Goal: Transaction & Acquisition: Purchase product/service

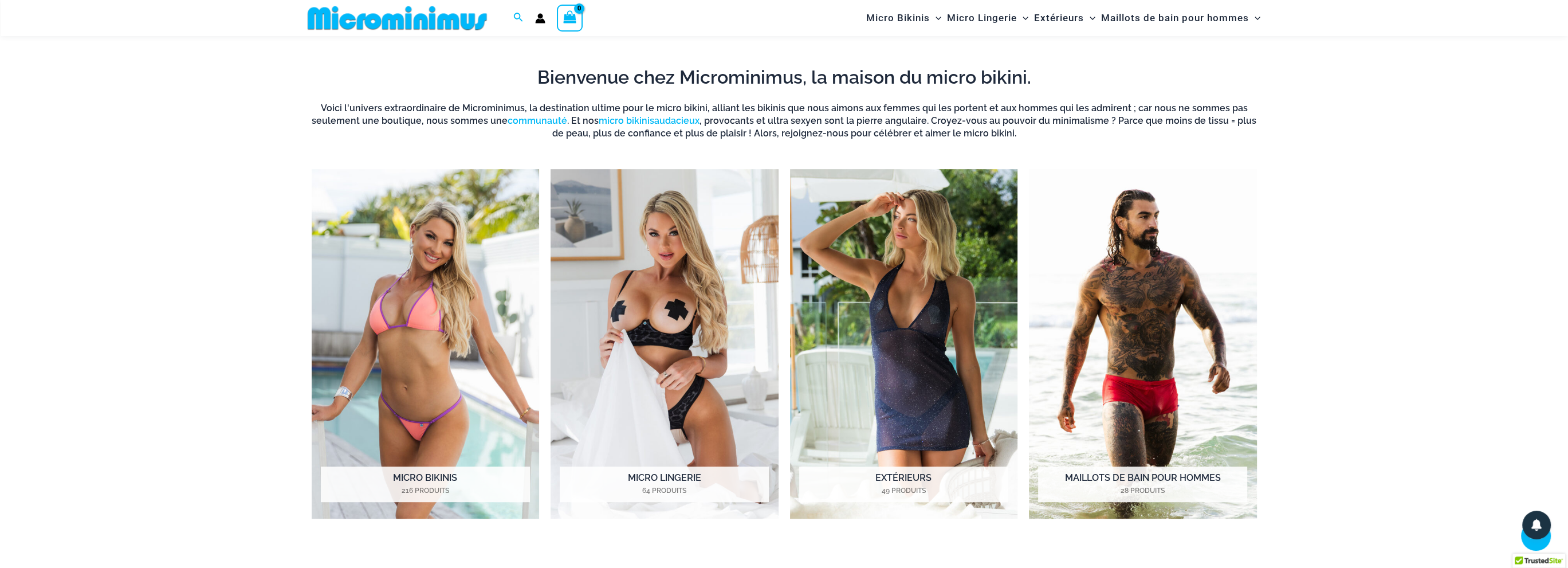
scroll to position [1194, 0]
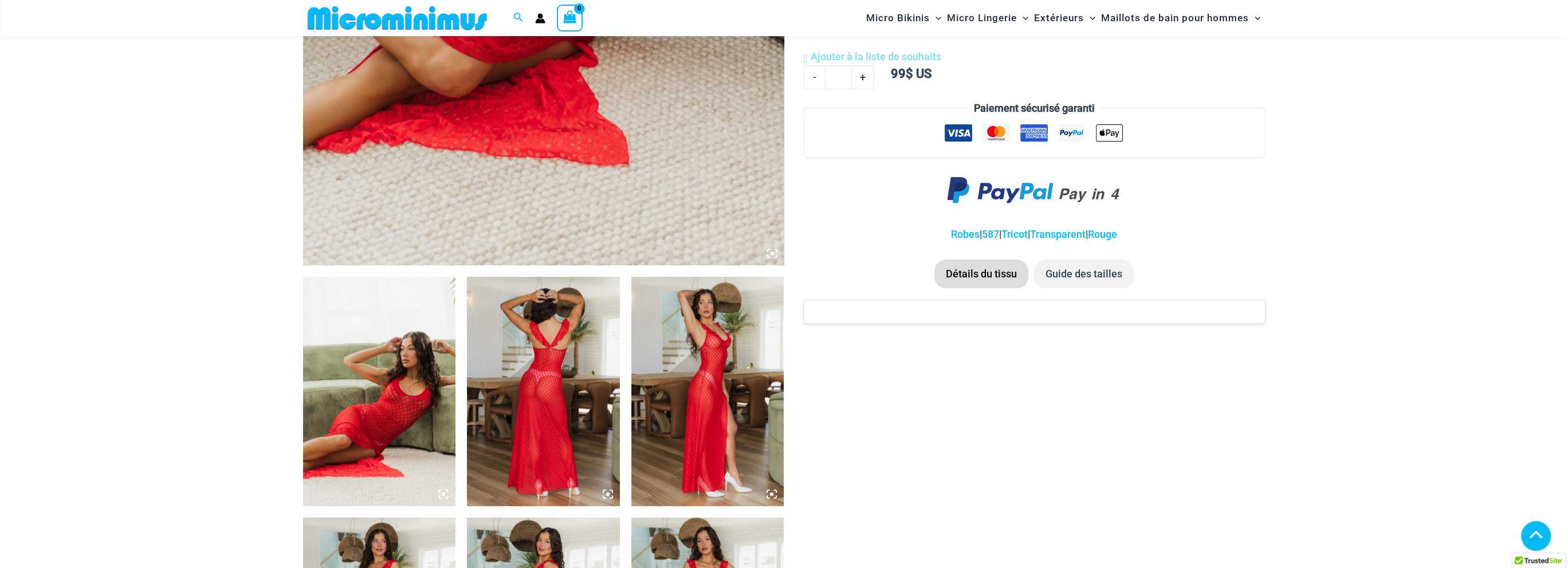
scroll to position [569, 0]
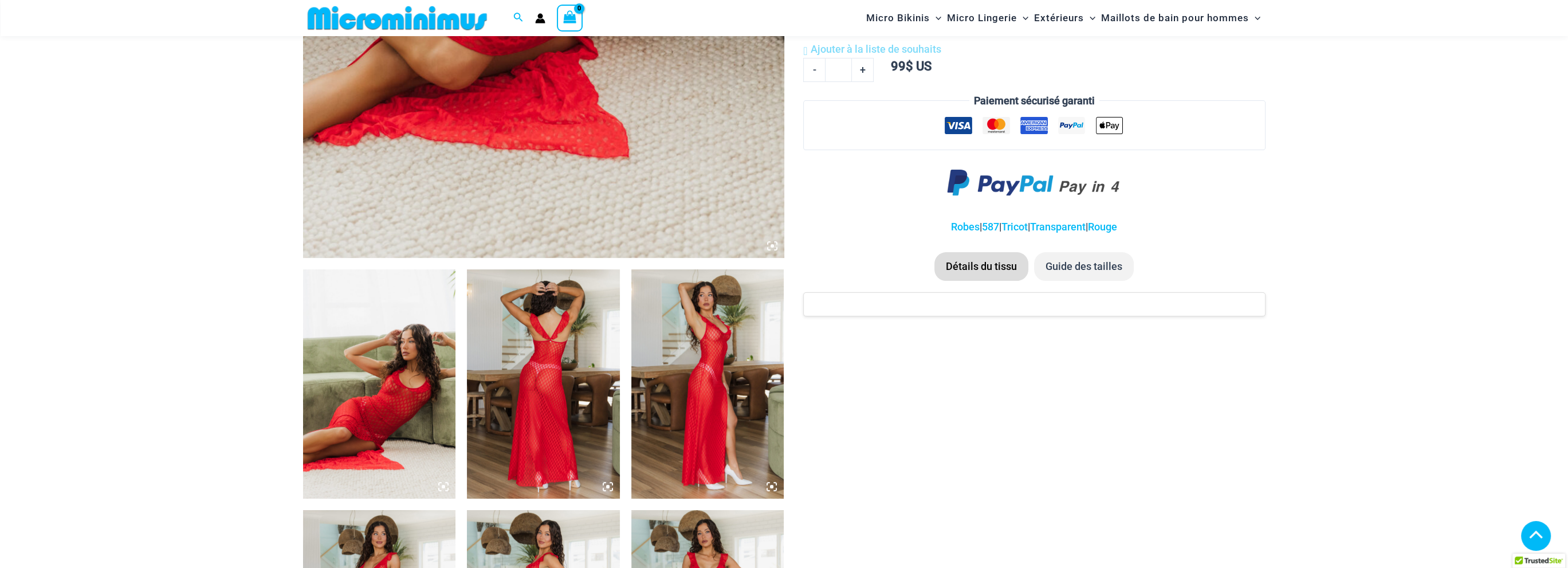
click at [504, 384] on img at bounding box center [544, 383] width 153 height 229
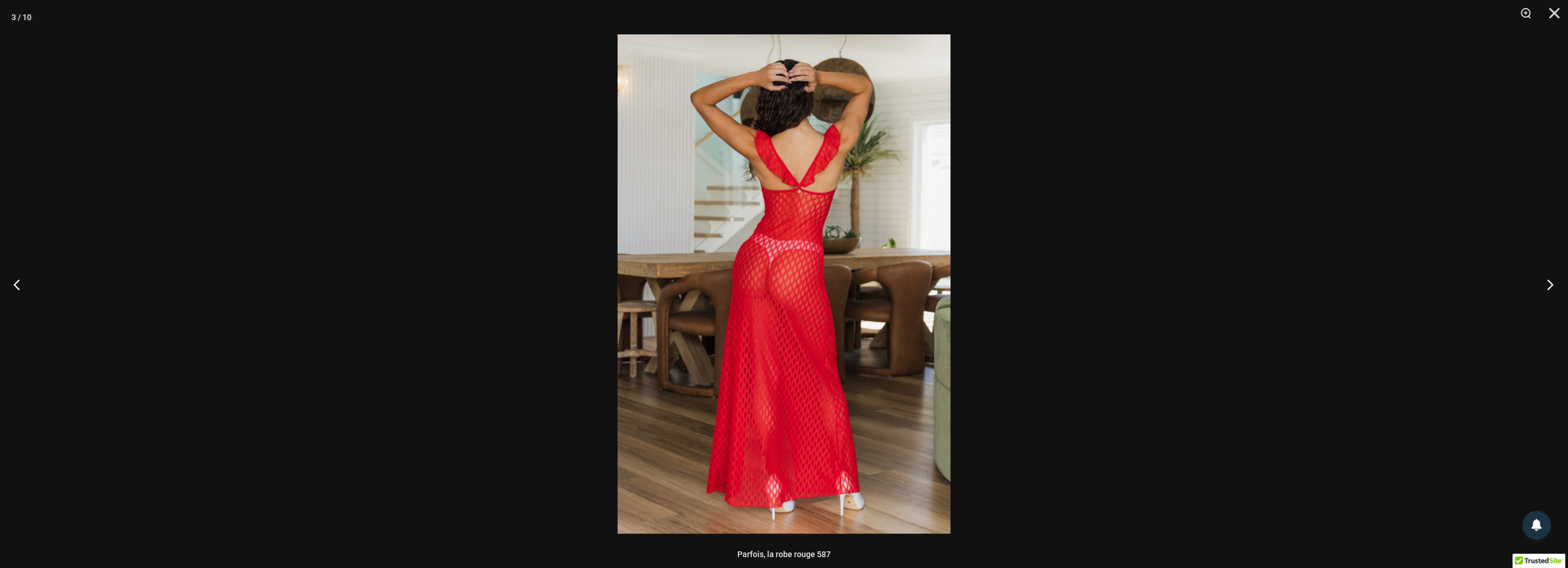
click at [1546, 284] on button "Suivant" at bounding box center [1546, 284] width 43 height 58
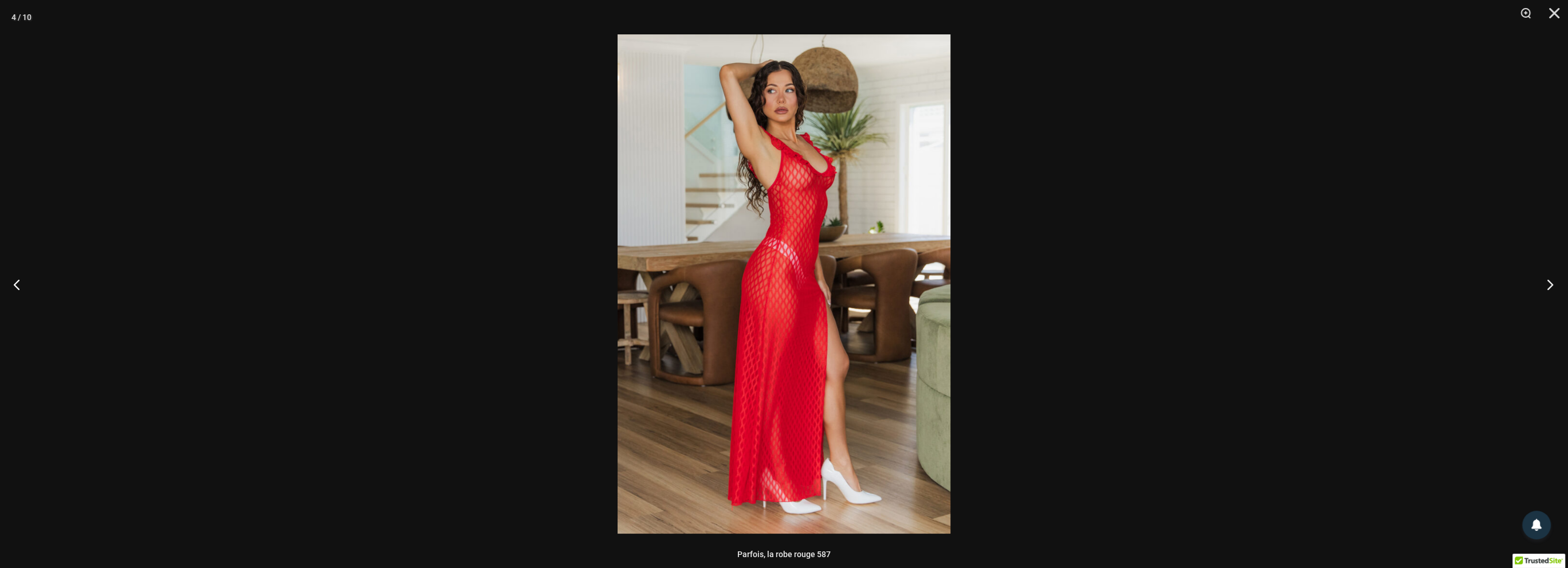
click at [1546, 284] on button "Suivant" at bounding box center [1546, 284] width 43 height 58
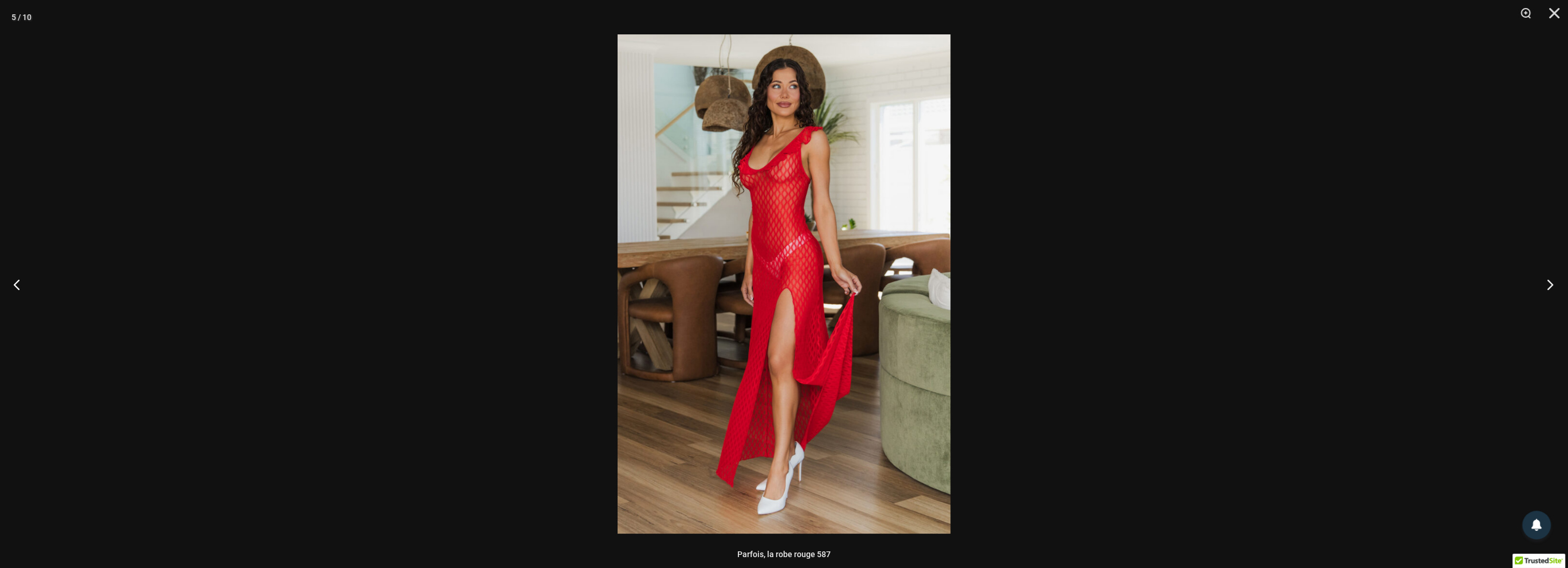
click at [1546, 283] on button "Suivant" at bounding box center [1546, 284] width 43 height 58
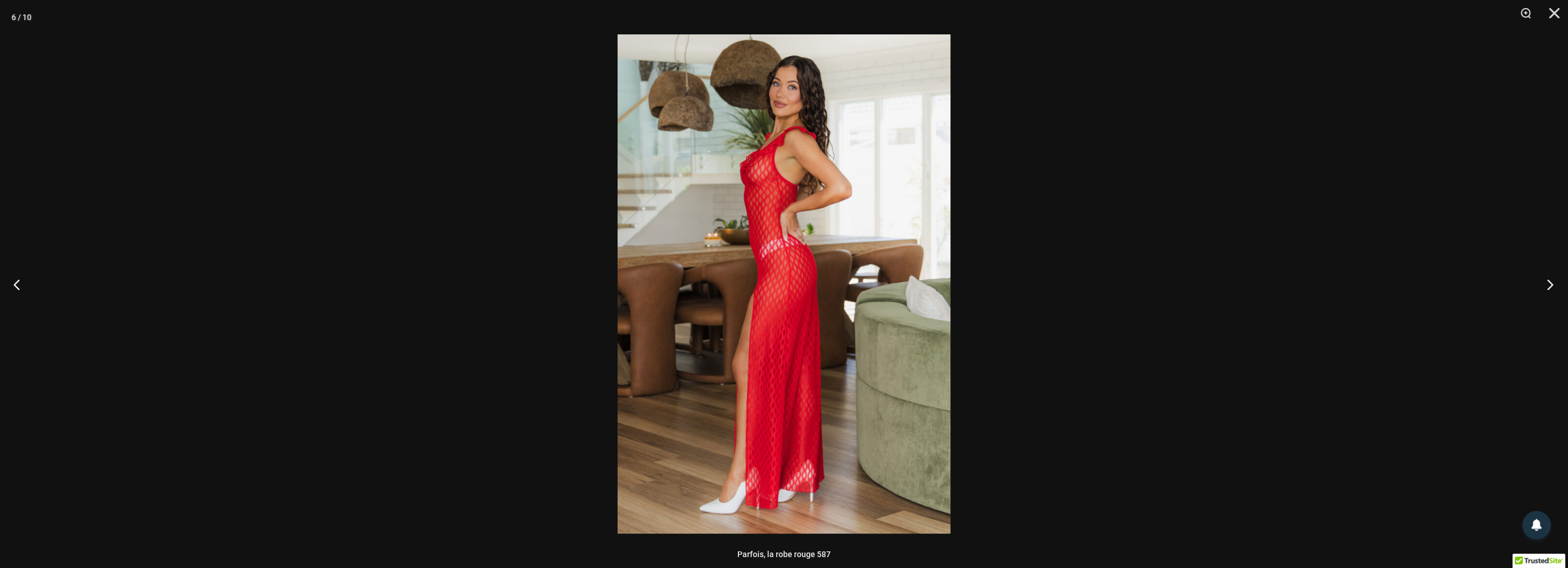
click at [1546, 283] on button "Suivant" at bounding box center [1546, 284] width 43 height 58
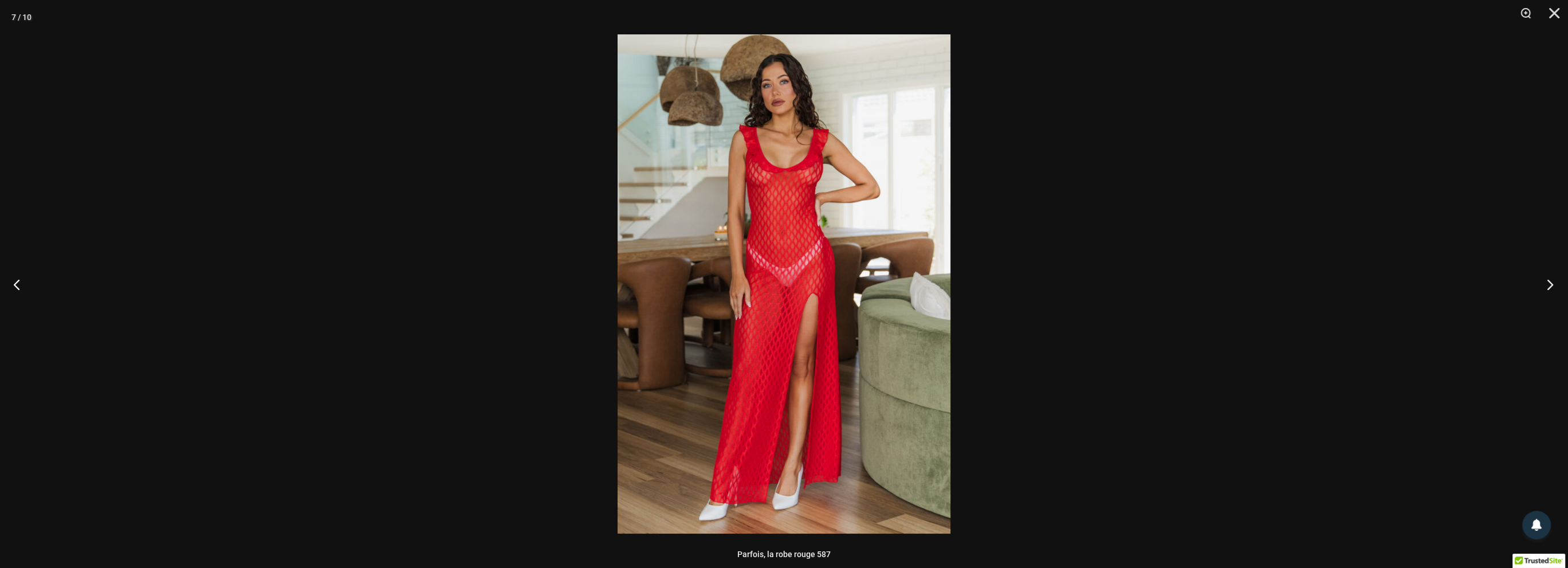
click at [1546, 283] on button "Suivant" at bounding box center [1546, 284] width 43 height 58
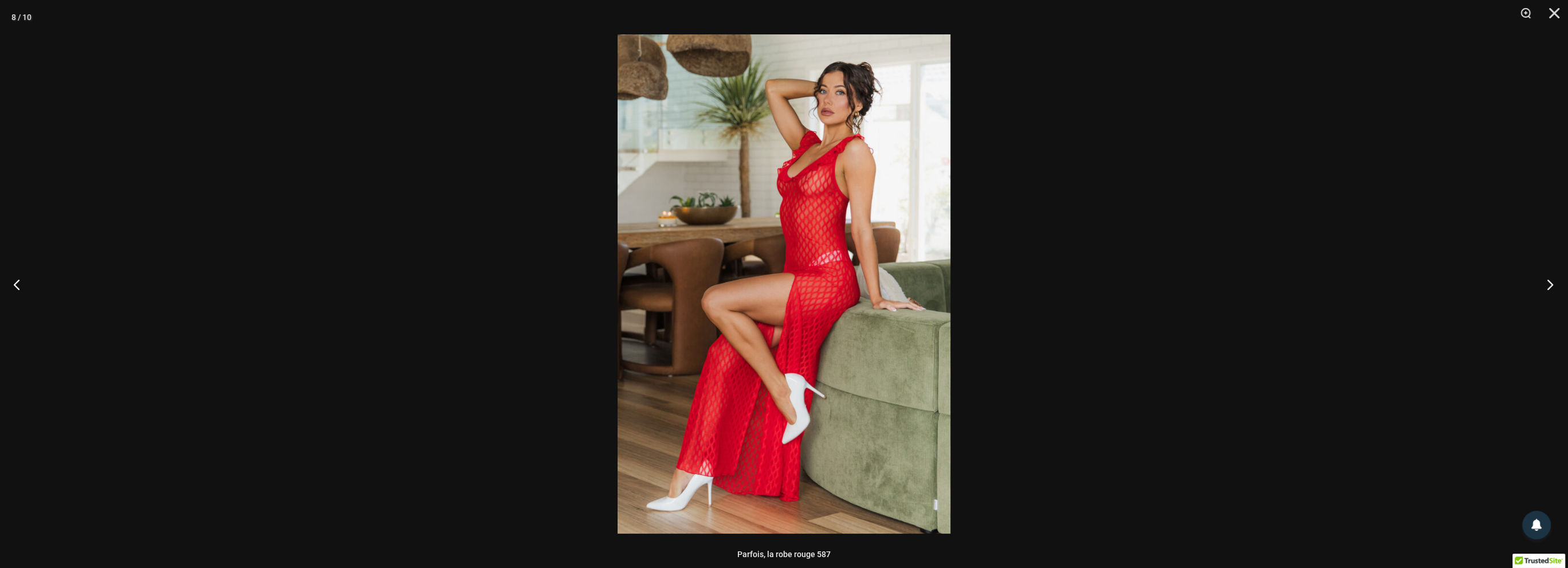
click at [1546, 283] on button "Suivant" at bounding box center [1546, 284] width 43 height 58
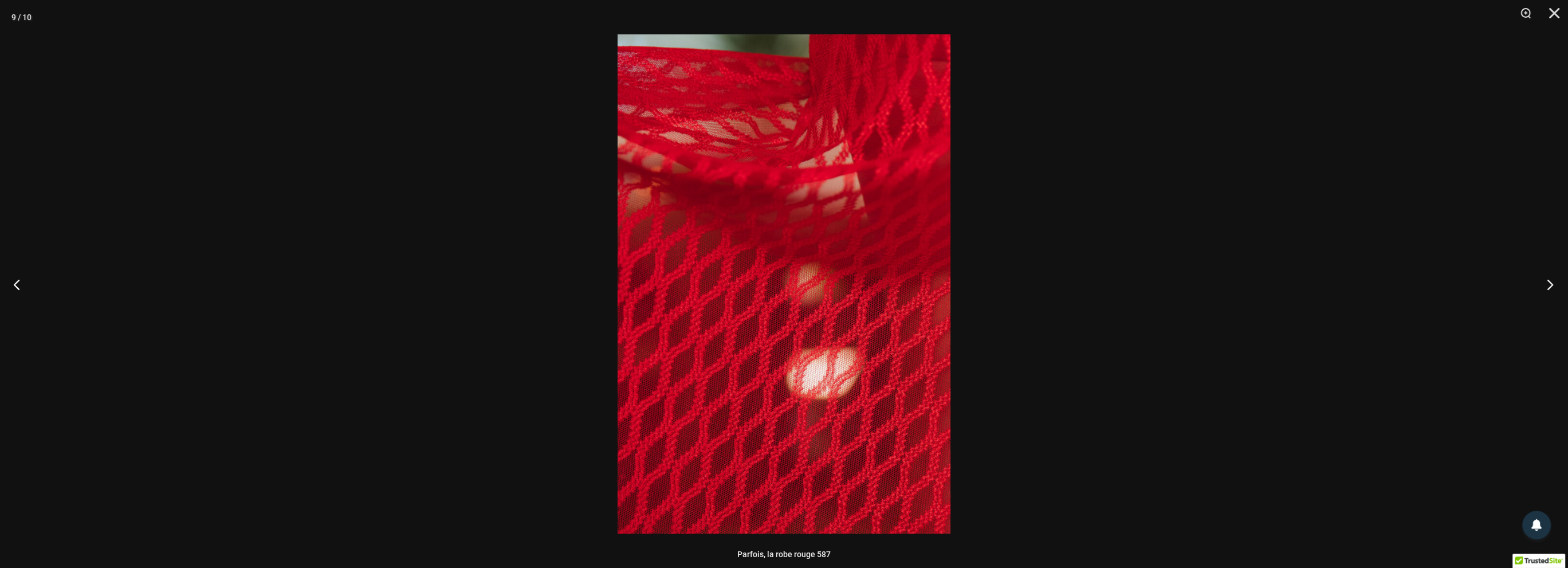
click at [1546, 284] on button "Suivant" at bounding box center [1546, 284] width 43 height 58
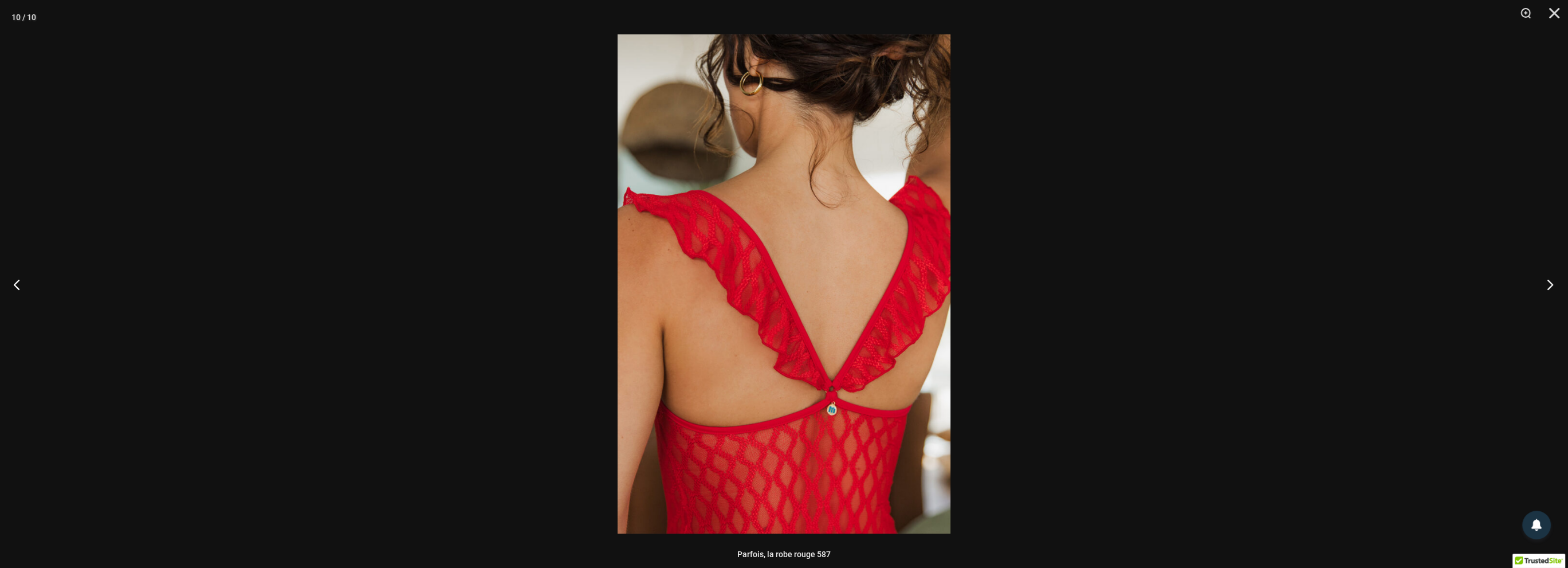
click at [1546, 284] on button "Suivant" at bounding box center [1546, 284] width 43 height 58
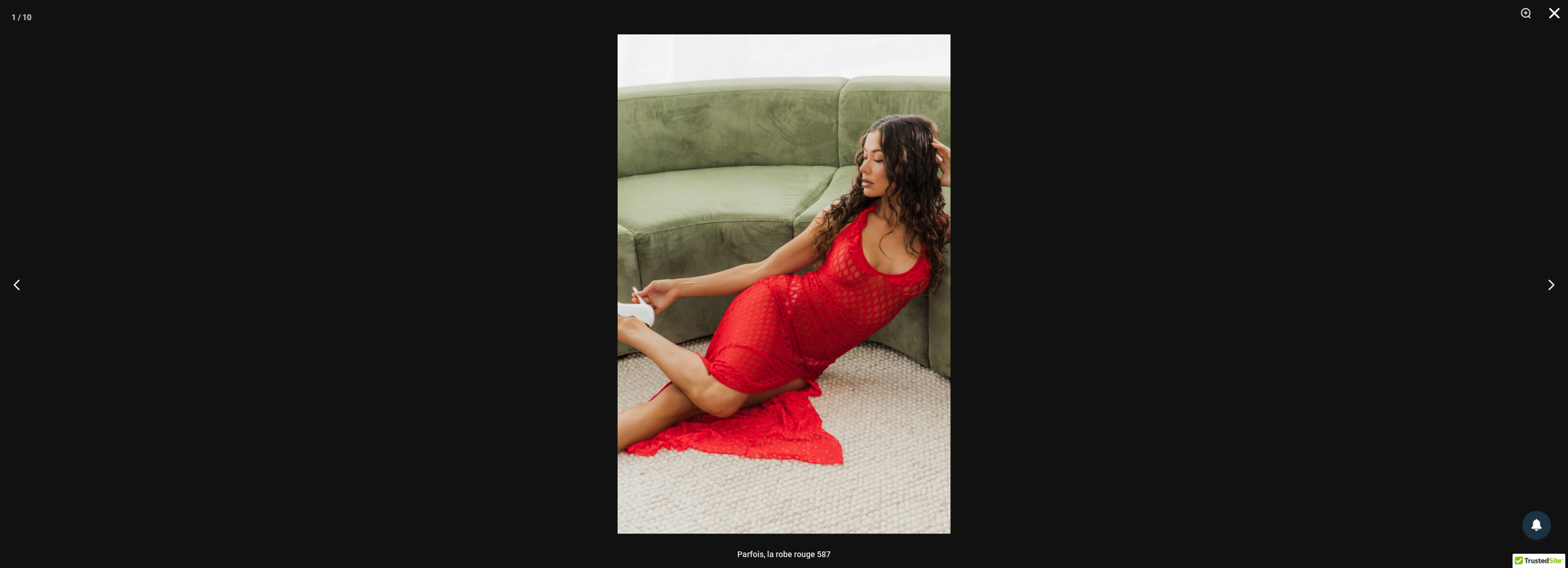
click at [1552, 14] on button "Fermer" at bounding box center [1550, 17] width 29 height 34
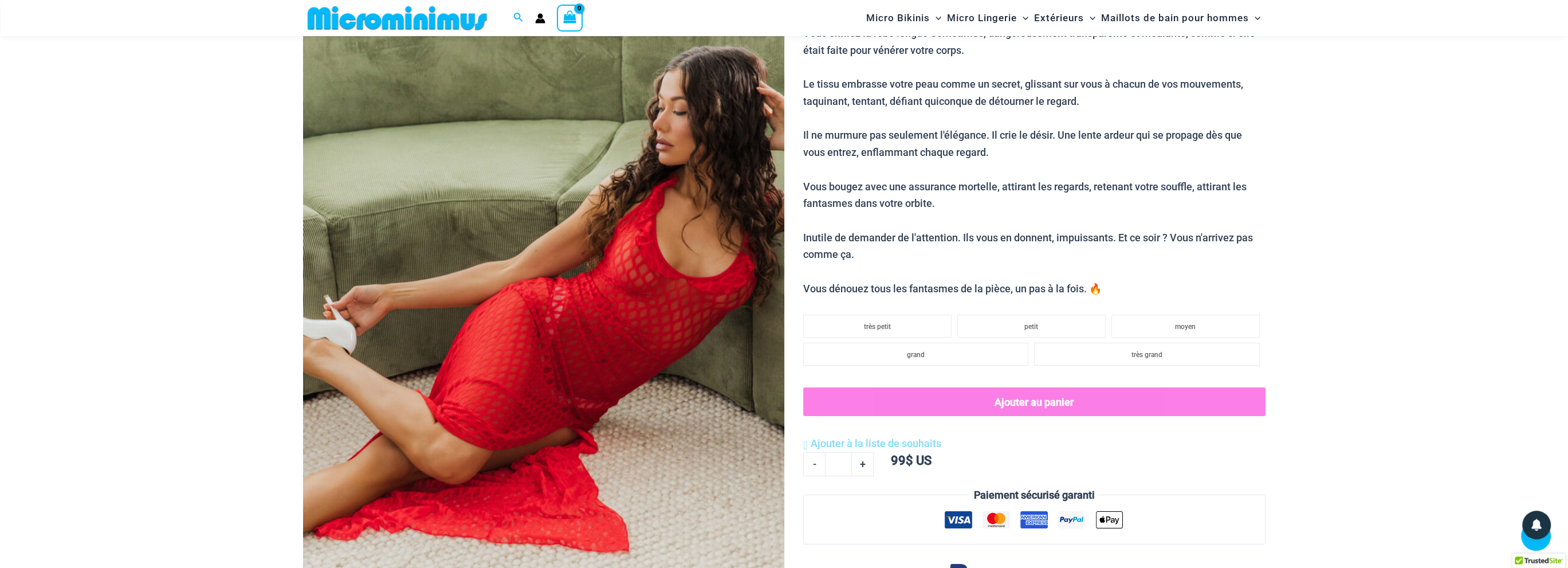
scroll to position [0, 0]
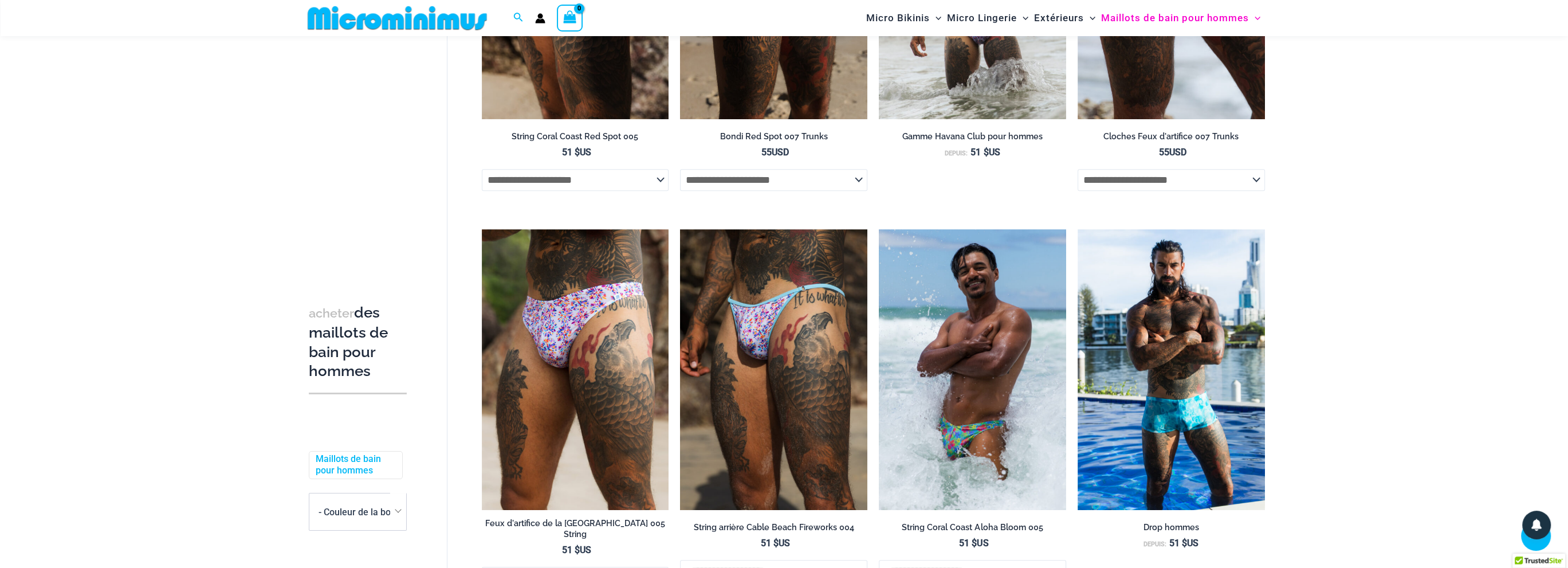
scroll to position [1213, 0]
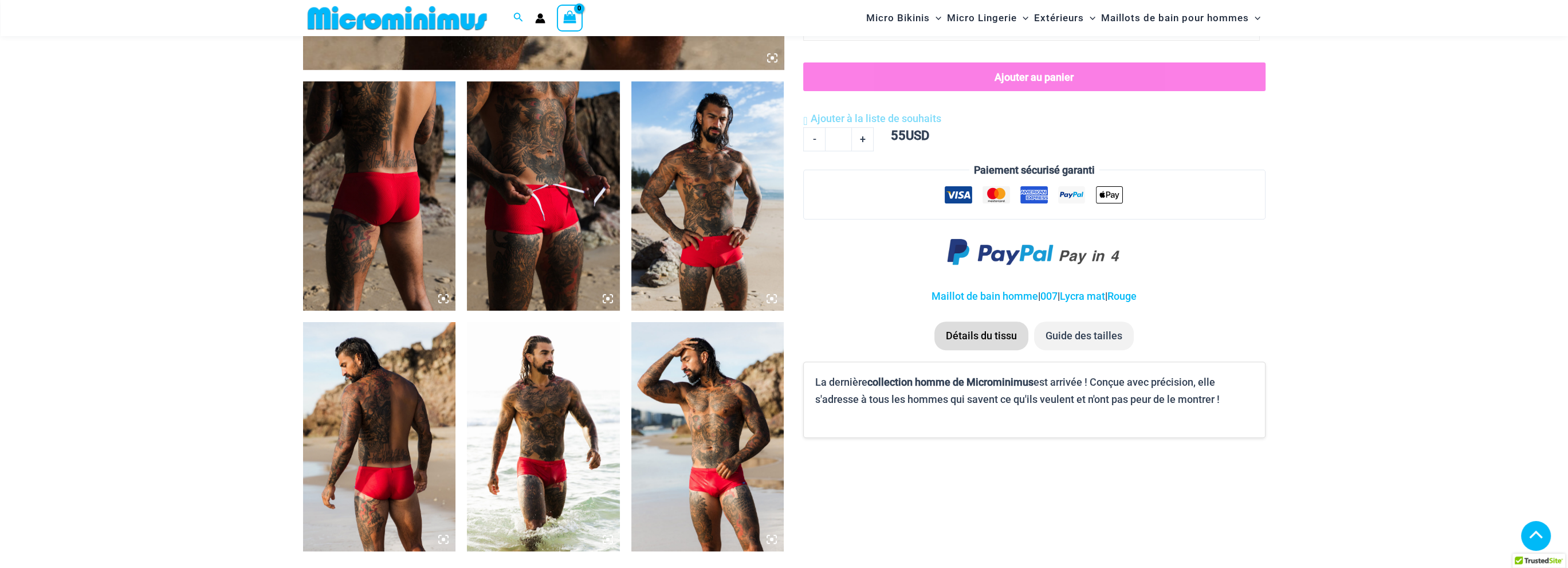
scroll to position [792, 0]
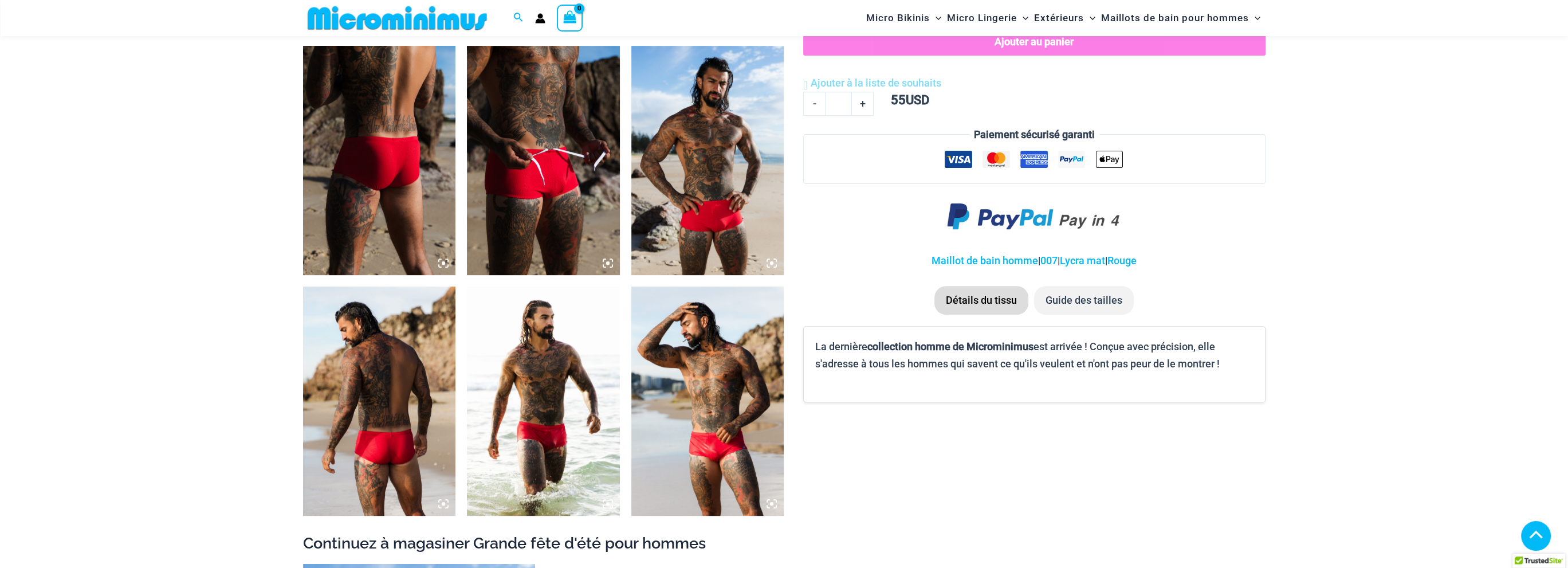
click at [545, 422] on img at bounding box center [544, 401] width 153 height 229
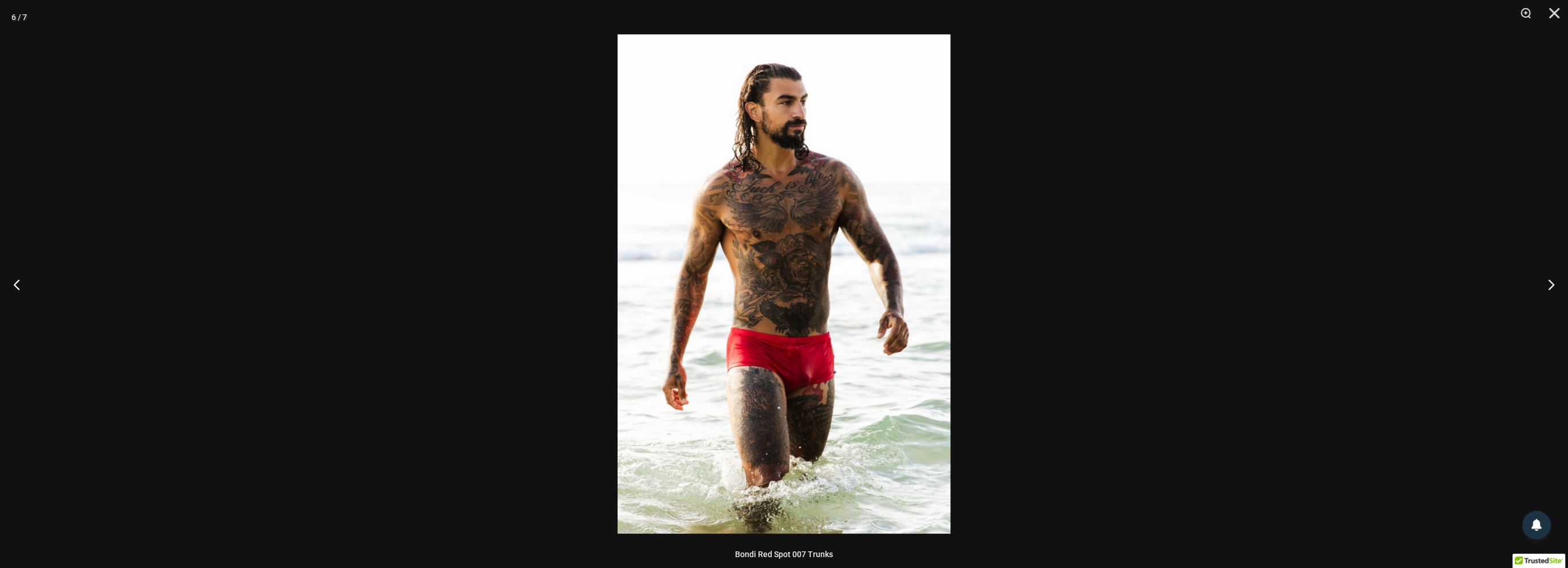
click at [1499, 319] on div at bounding box center [784, 284] width 1568 height 568
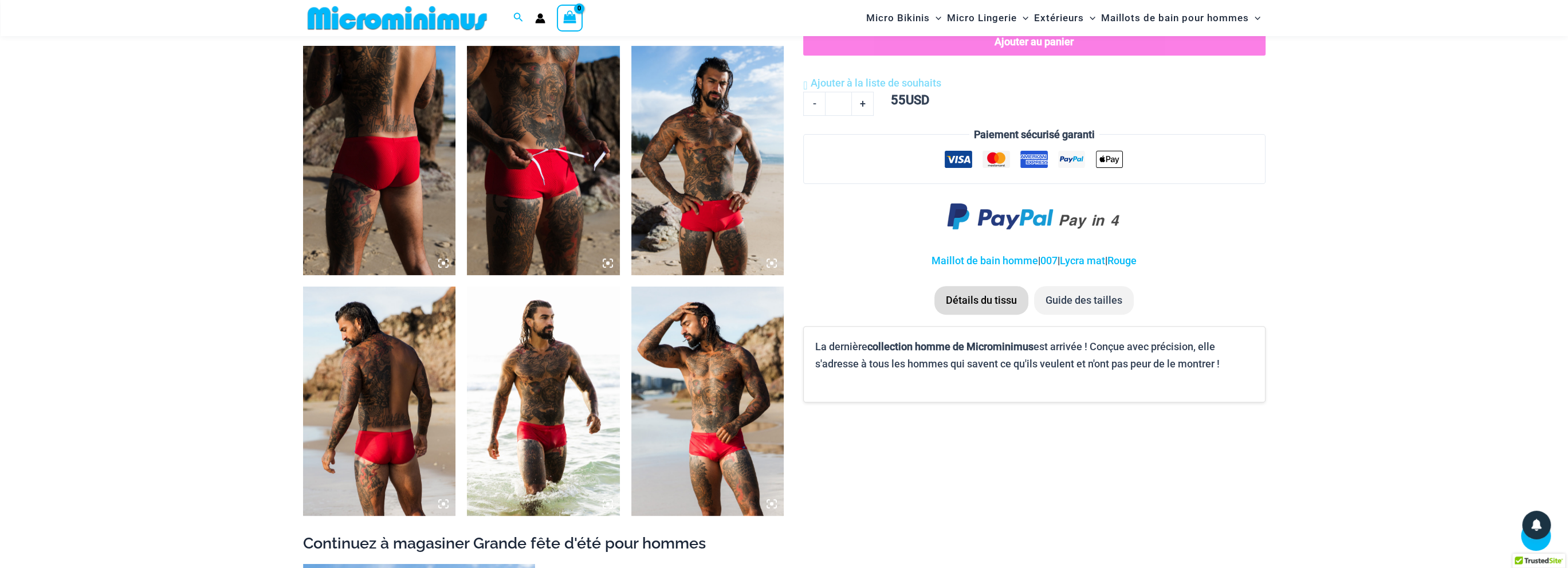
click at [715, 454] on img at bounding box center [708, 401] width 153 height 229
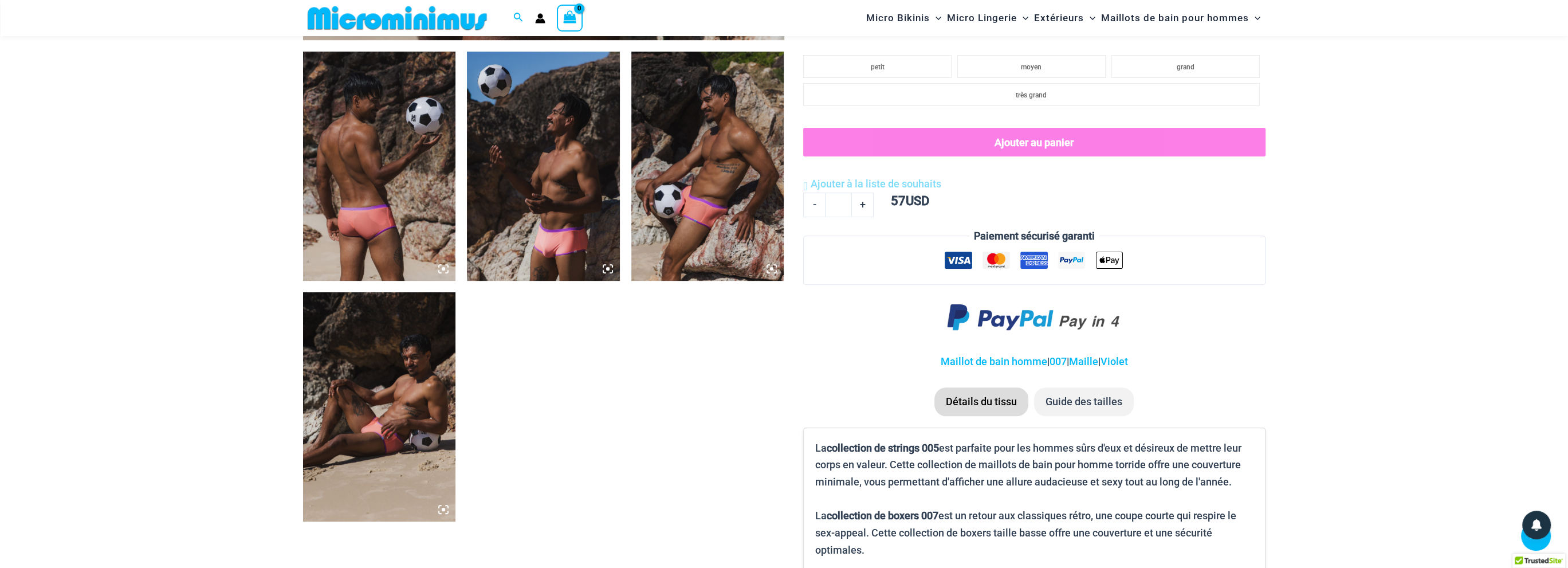
scroll to position [850, 0]
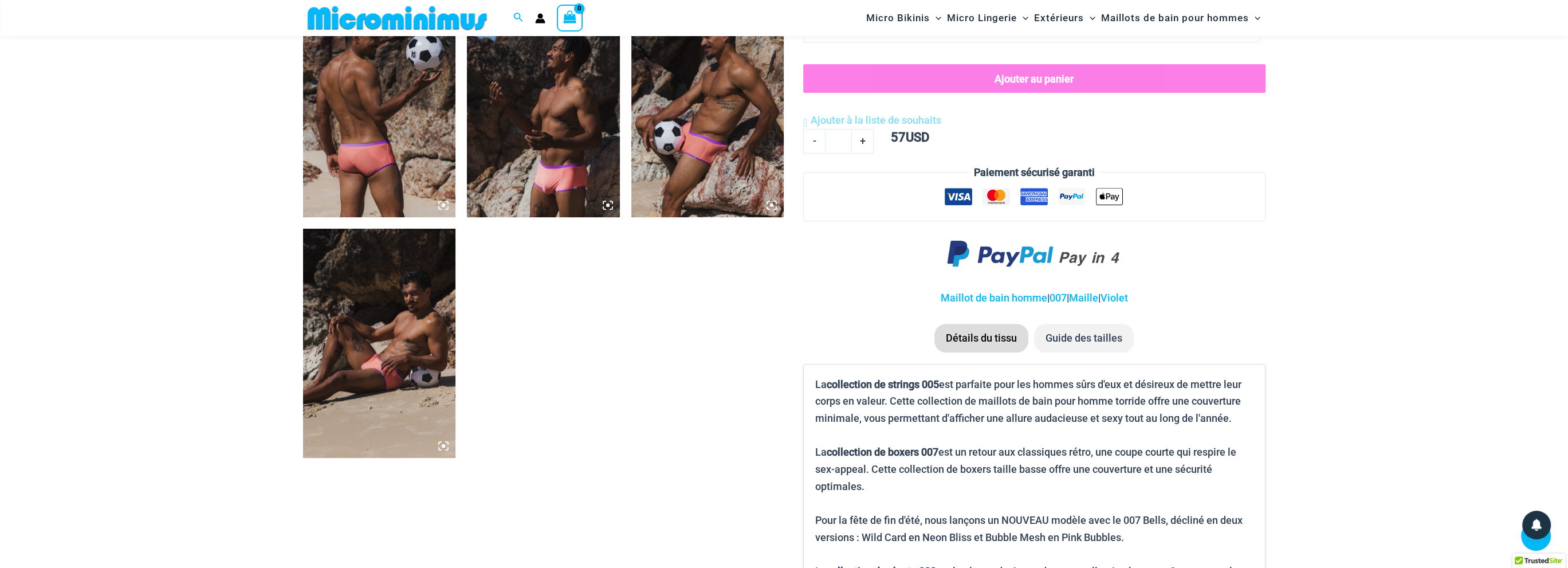
click at [572, 154] on img at bounding box center [544, 102] width 153 height 229
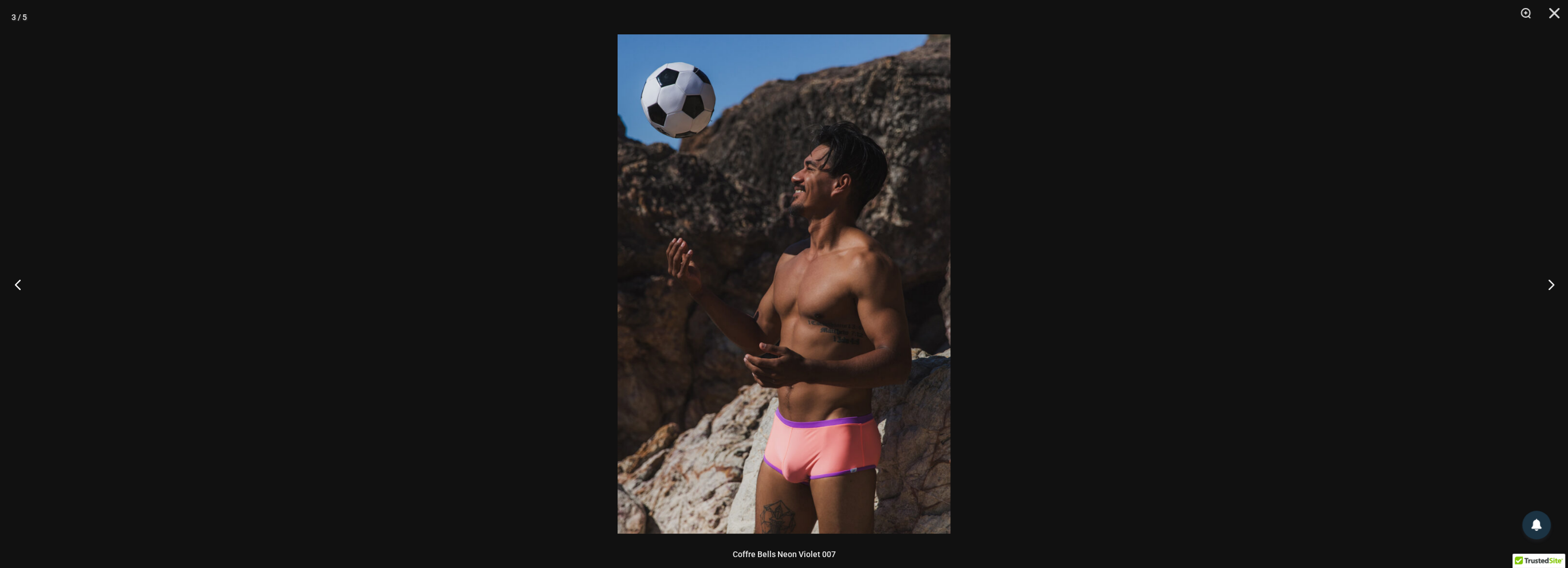
click at [23, 288] on button "Précédent" at bounding box center [22, 284] width 43 height 58
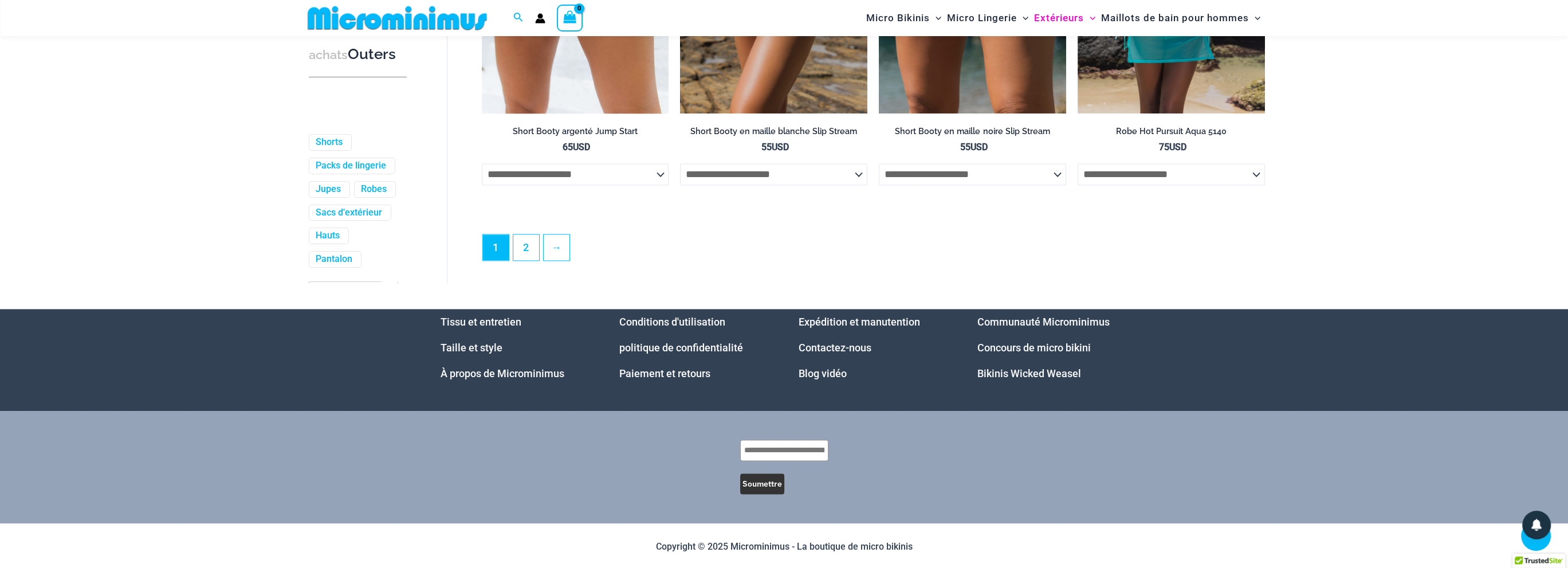
scroll to position [3127, 0]
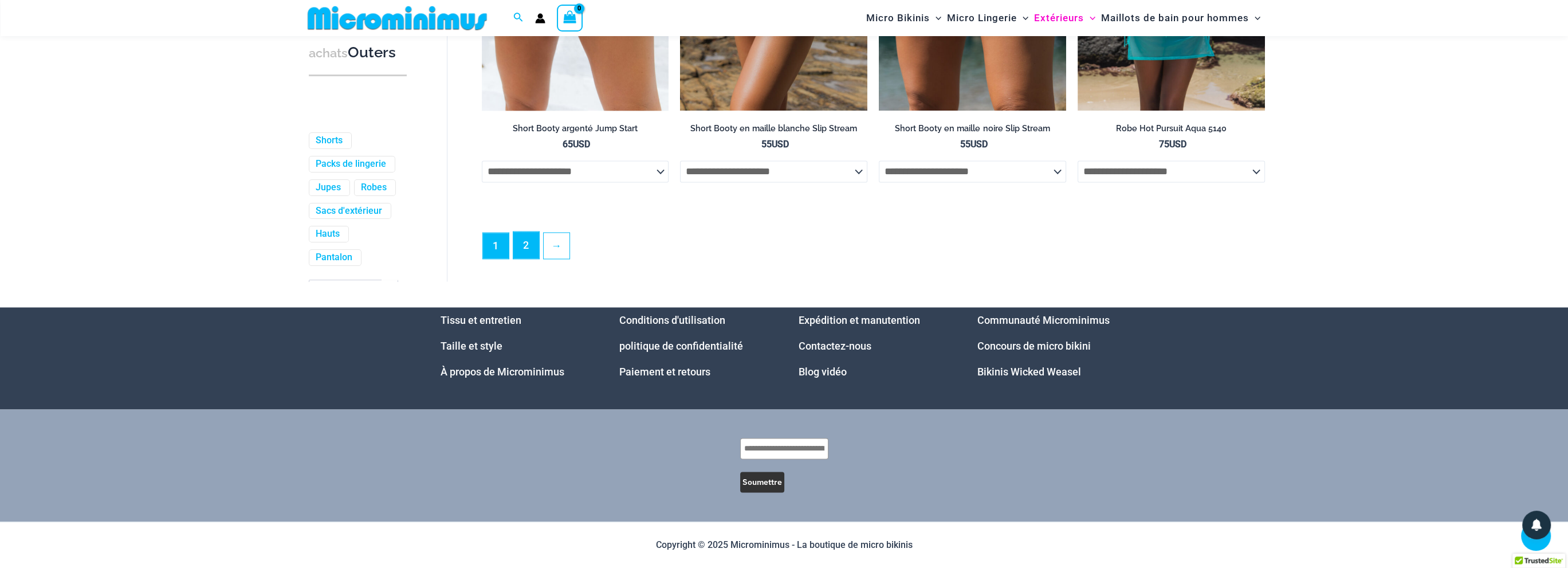
click at [533, 254] on link "2" at bounding box center [526, 245] width 26 height 27
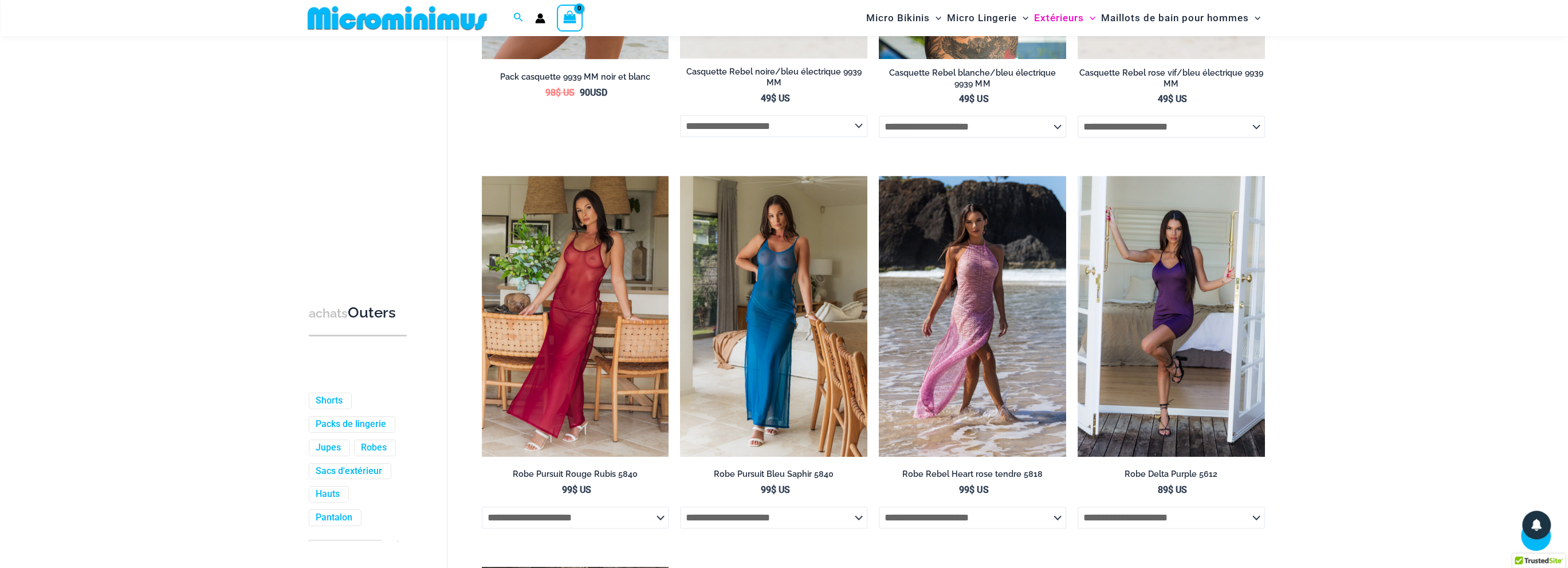
scroll to position [1022, 0]
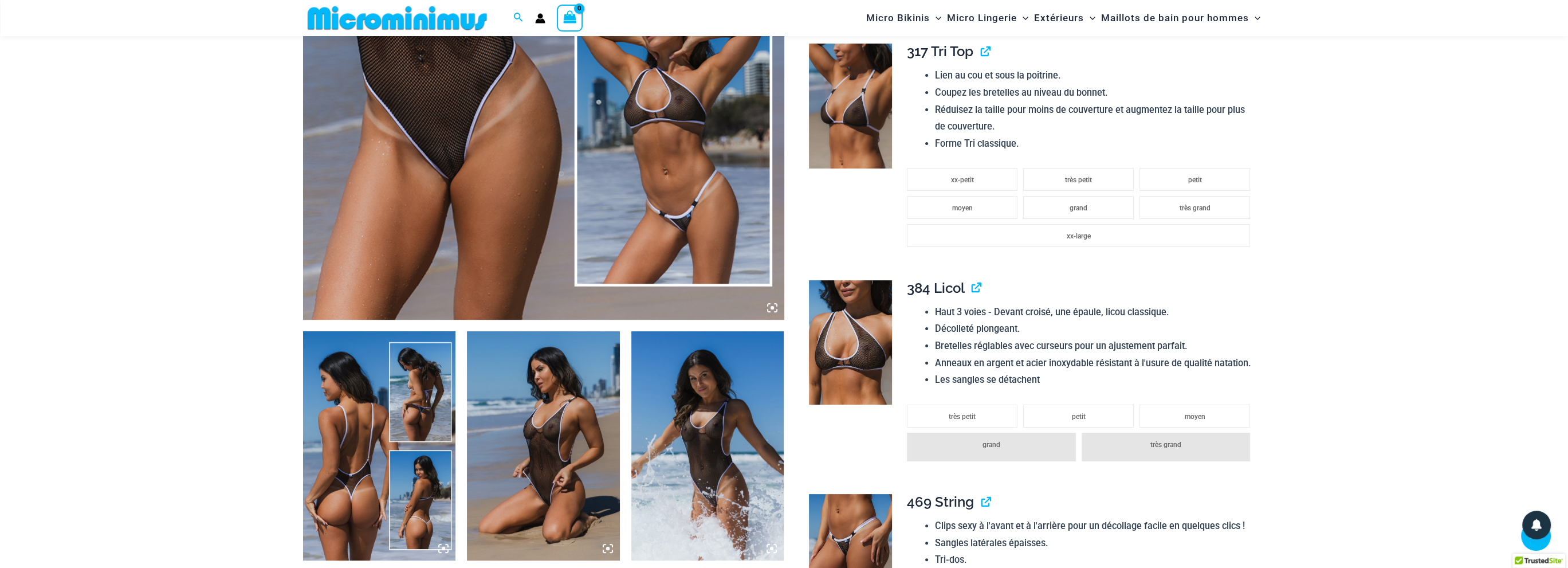
scroll to position [453, 0]
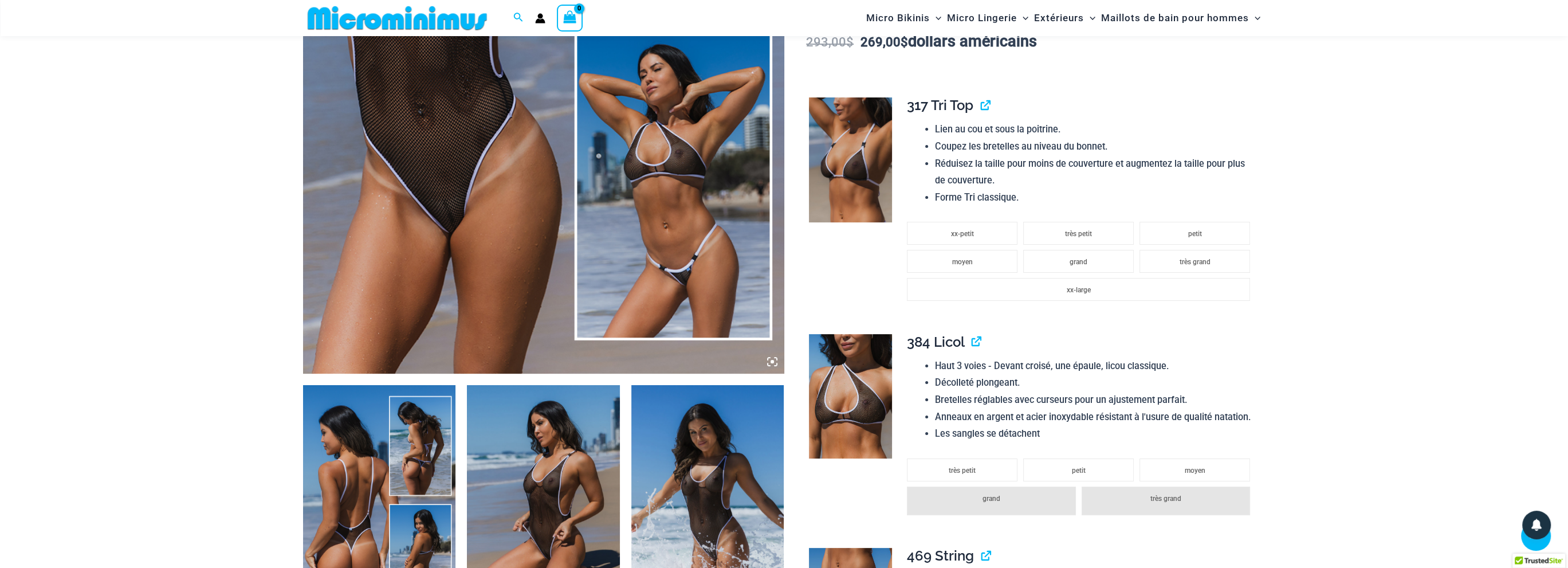
click at [453, 168] on img at bounding box center [544, 13] width 481 height 722
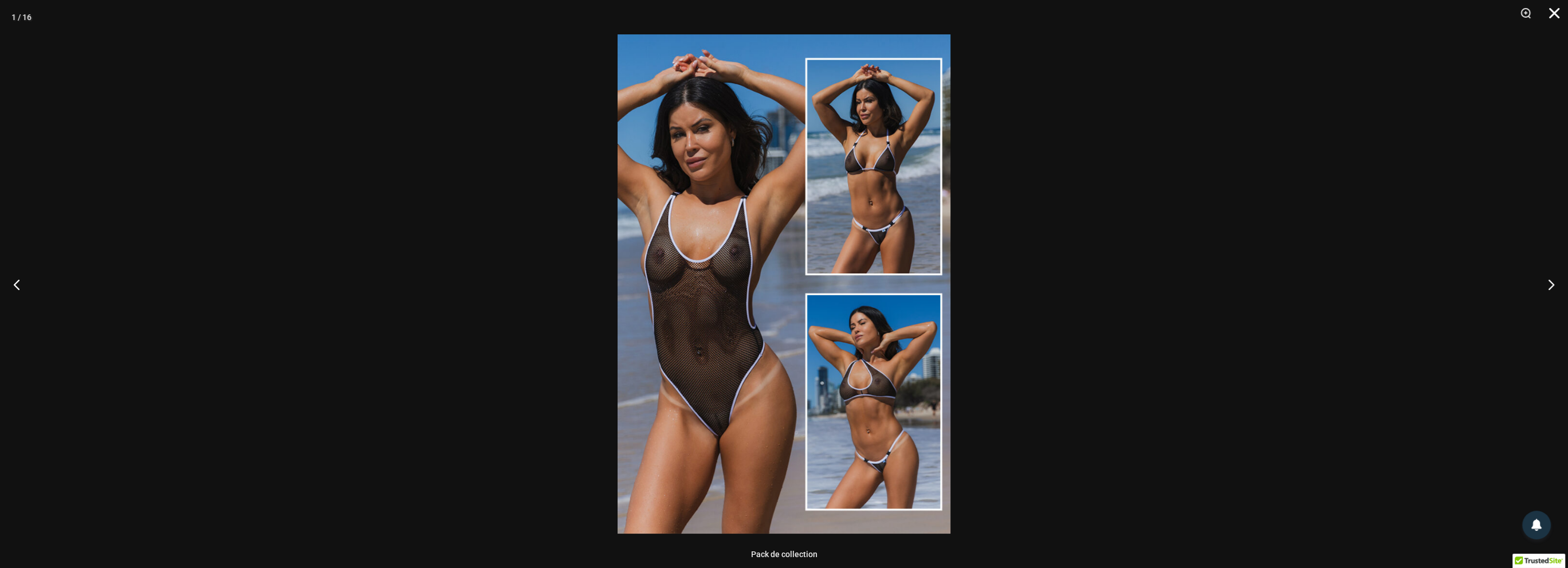
click at [1552, 8] on button "Fermer" at bounding box center [1550, 17] width 29 height 34
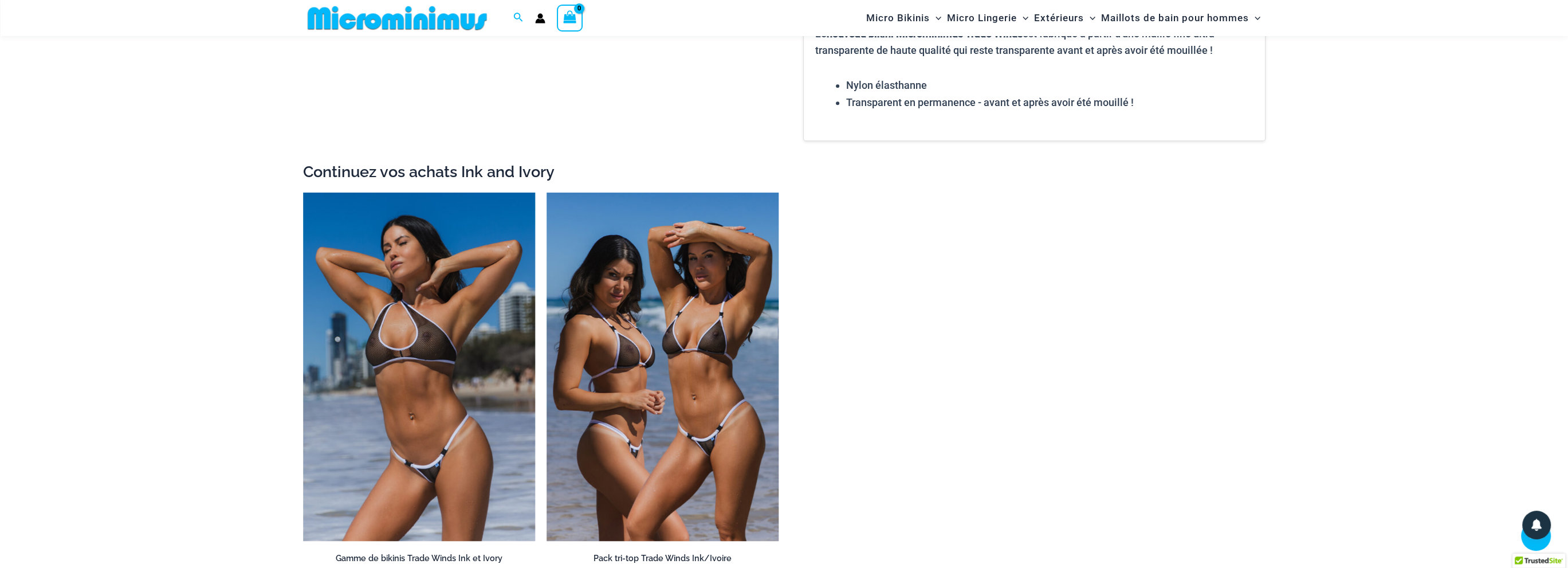
scroll to position [0, 0]
